Goal: Check status

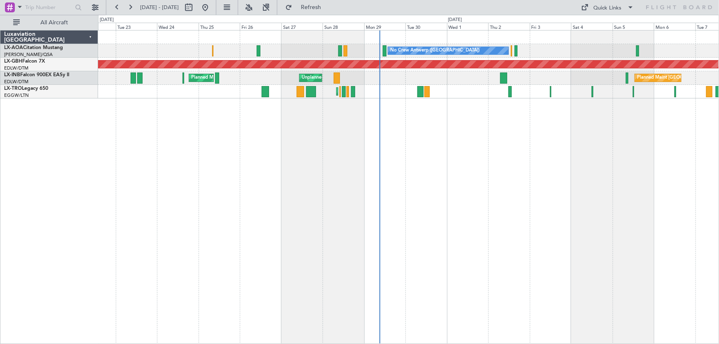
click at [483, 177] on div "No Crew Antwerp ([GEOGRAPHIC_DATA]) [GEOGRAPHIC_DATA] ([GEOGRAPHIC_DATA]) No Cr…" at bounding box center [408, 187] width 621 height 314
click at [461, 143] on div "No Crew Antwerp ([GEOGRAPHIC_DATA]) [GEOGRAPHIC_DATA] ([GEOGRAPHIC_DATA]) No Cr…" at bounding box center [408, 187] width 621 height 314
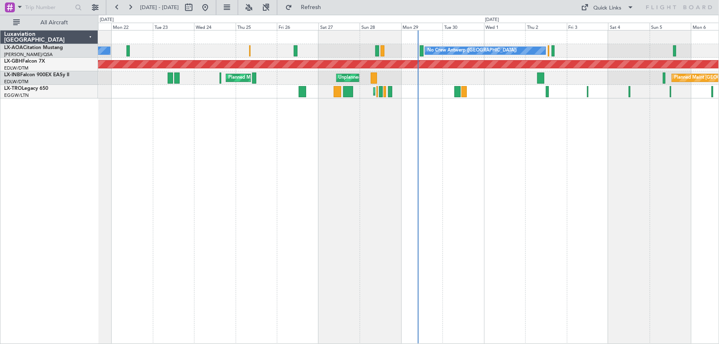
click at [334, 216] on div "No Crew Antwerp ([GEOGRAPHIC_DATA]) No [GEOGRAPHIC_DATA] ([GEOGRAPHIC_DATA]) [G…" at bounding box center [408, 187] width 621 height 314
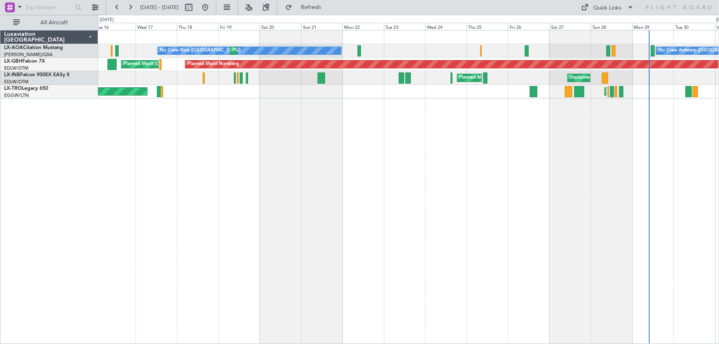
click at [468, 234] on div "No Crew Nice ([GEOGRAPHIC_DATA]) [GEOGRAPHIC_DATA] ([GEOGRAPHIC_DATA]) No Crew …" at bounding box center [408, 187] width 621 height 314
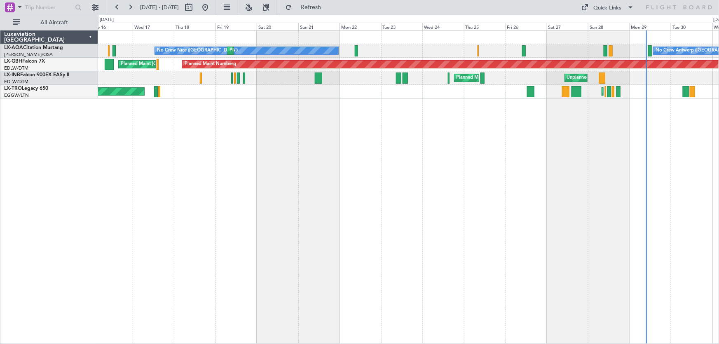
click at [508, 147] on div "No Crew Nice ([GEOGRAPHIC_DATA]) [GEOGRAPHIC_DATA] ([GEOGRAPHIC_DATA]) No Crew …" at bounding box center [408, 187] width 621 height 314
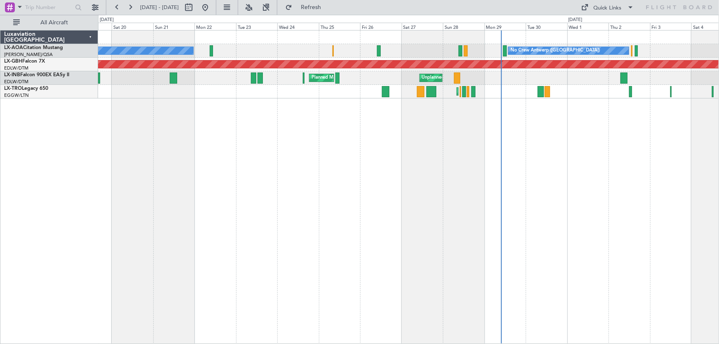
click at [401, 189] on div "No Crew Antwerp ([GEOGRAPHIC_DATA]) No [GEOGRAPHIC_DATA] ([GEOGRAPHIC_DATA]) [G…" at bounding box center [408, 187] width 621 height 314
click at [315, 179] on div "No Crew Antwerp ([GEOGRAPHIC_DATA]) No [GEOGRAPHIC_DATA] ([GEOGRAPHIC_DATA]) [G…" at bounding box center [408, 187] width 621 height 314
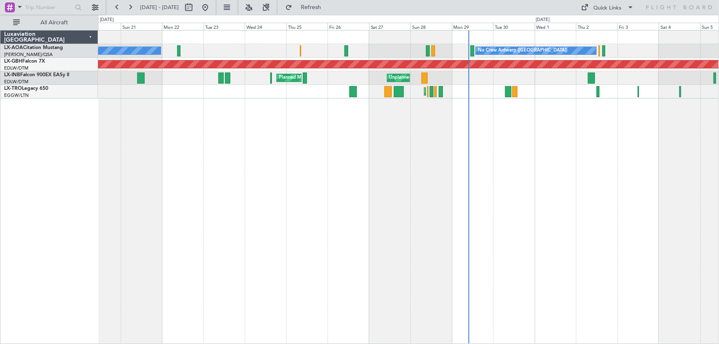
click at [391, 144] on div "No Crew Antwerp ([GEOGRAPHIC_DATA]) No [GEOGRAPHIC_DATA] ([GEOGRAPHIC_DATA]) [G…" at bounding box center [408, 187] width 621 height 314
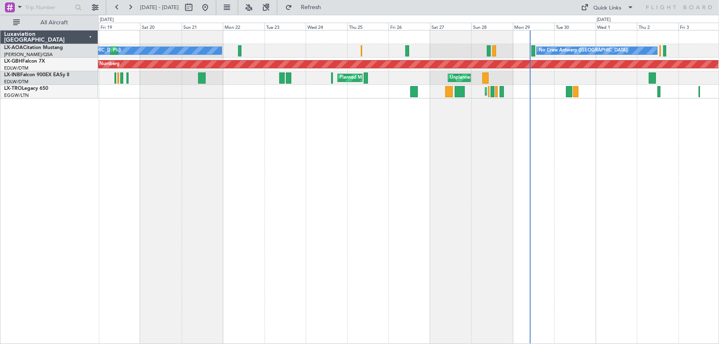
click at [241, 160] on div "No Crew Antwerp ([GEOGRAPHIC_DATA]) No [GEOGRAPHIC_DATA] ([GEOGRAPHIC_DATA]) [G…" at bounding box center [408, 187] width 621 height 314
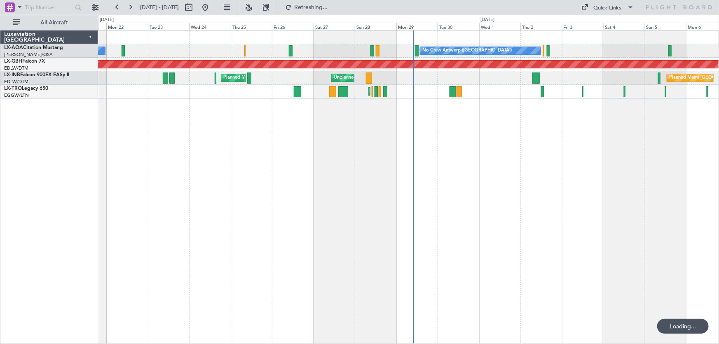
click at [492, 162] on div "No Crew Antwerp (Deurne) No Crew Nice (Côte d'Azur Airport) Planned Maint Nice …" at bounding box center [408, 187] width 621 height 314
